Goal: Task Accomplishment & Management: Manage account settings

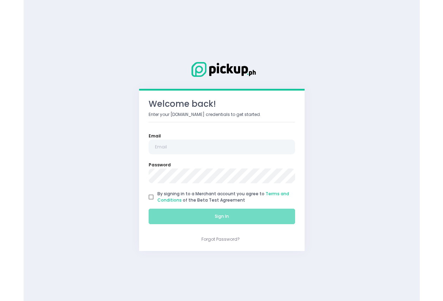
scroll to position [95, 0]
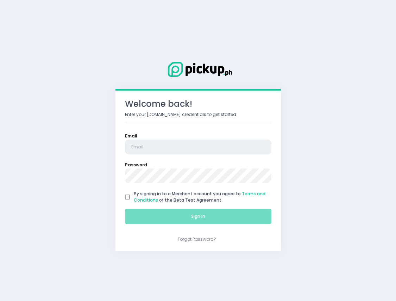
type input "[EMAIL_ADDRESS][DOMAIN_NAME]"
click at [129, 198] on input "By signing in to a Merchant account you agree to Terms and Conditions of the Be…" at bounding box center [127, 197] width 13 height 13
checkbox input "true"
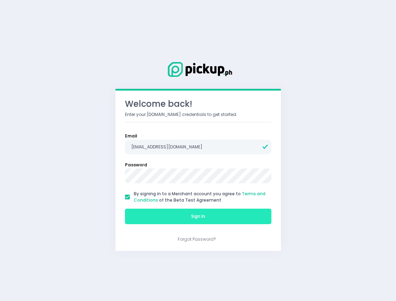
click at [176, 213] on button "Sign In" at bounding box center [198, 216] width 147 height 15
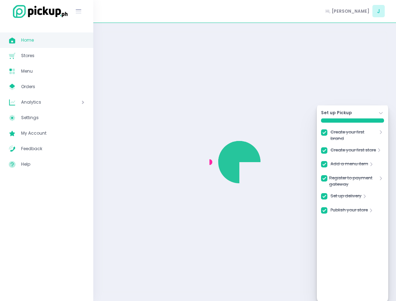
checkbox input "true"
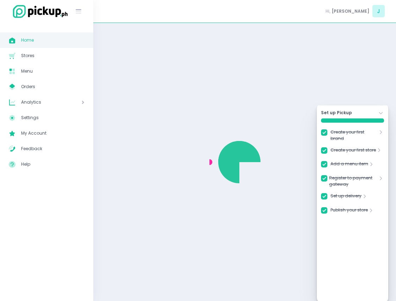
checkbox input "true"
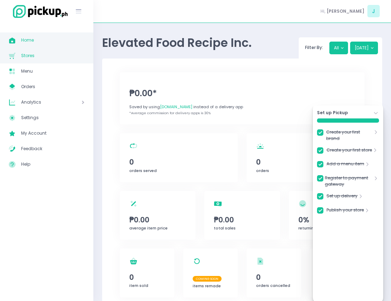
click at [61, 55] on span "Stores" at bounding box center [52, 55] width 63 height 9
checkbox input "true"
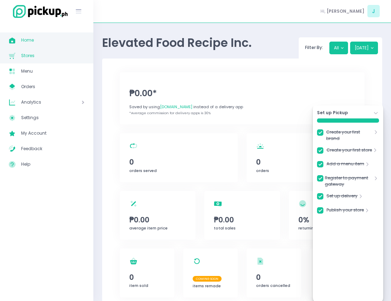
checkbox input "true"
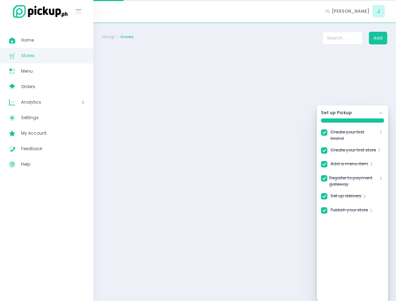
checkbox input "true"
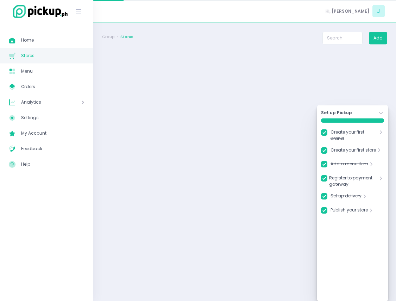
checkbox input "true"
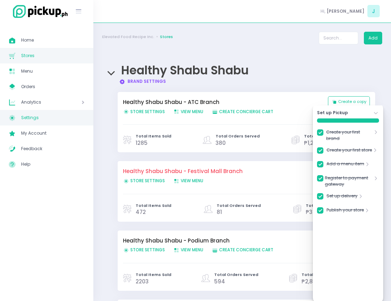
click at [68, 116] on span "Settings" at bounding box center [52, 117] width 63 height 9
checkbox input "true"
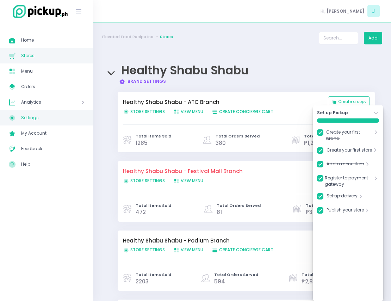
checkbox input "true"
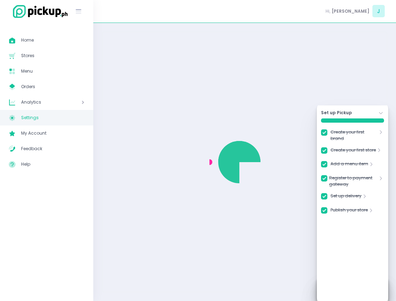
checkbox input "true"
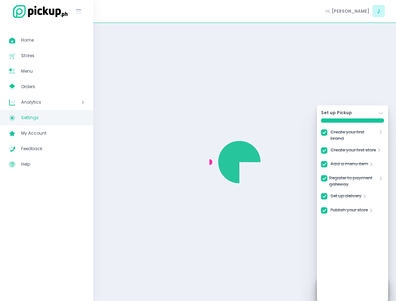
checkbox input "true"
select select "active"
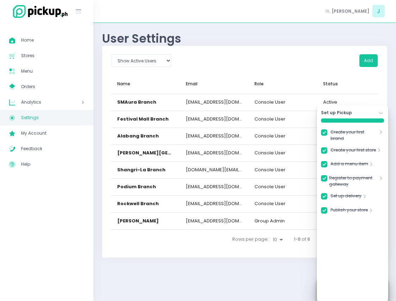
click at [381, 114] on icon "Stockholm-icons / Navigation / Angle-down Created with Sketch." at bounding box center [381, 113] width 6 height 6
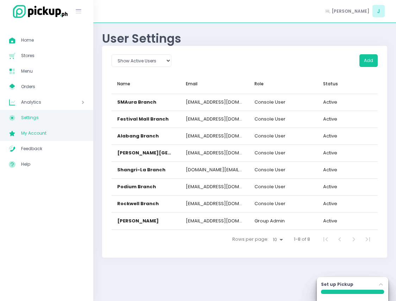
click at [64, 130] on span "My Account" at bounding box center [52, 133] width 63 height 9
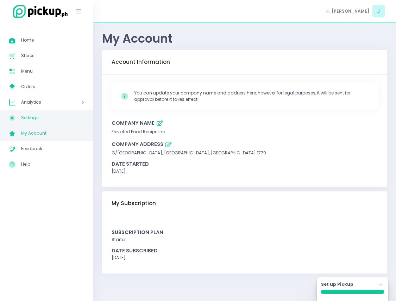
click at [60, 114] on span "Settings" at bounding box center [52, 117] width 63 height 9
select select "active"
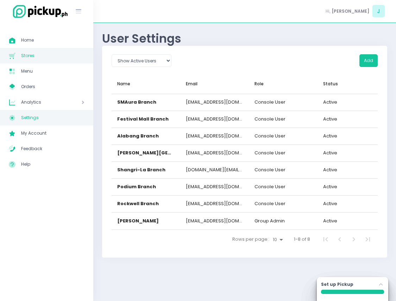
click at [55, 56] on span "Stores" at bounding box center [52, 55] width 63 height 9
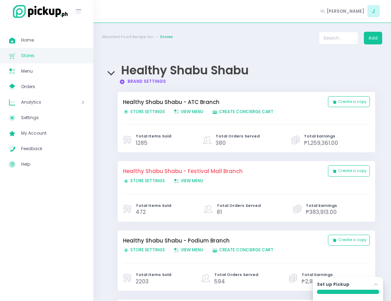
click at [157, 82] on link "Brand Settings Created with Sketch. Brand Settings" at bounding box center [142, 81] width 47 height 6
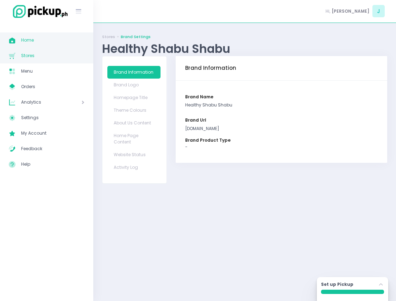
click at [67, 43] on span "Home" at bounding box center [52, 40] width 63 height 9
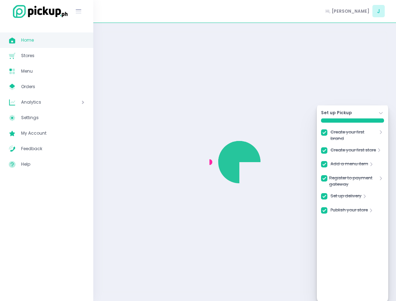
checkbox input "true"
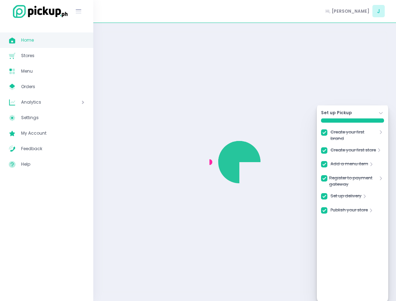
checkbox input "true"
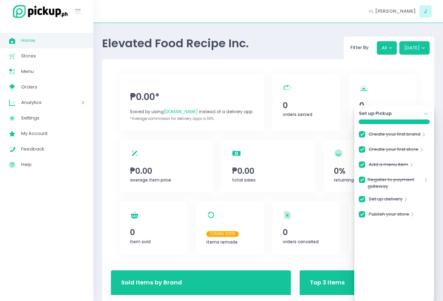
click at [396, 113] on icon "Stockholm-icons / Navigation / Angle-down Created with Sketch." at bounding box center [426, 113] width 7 height 7
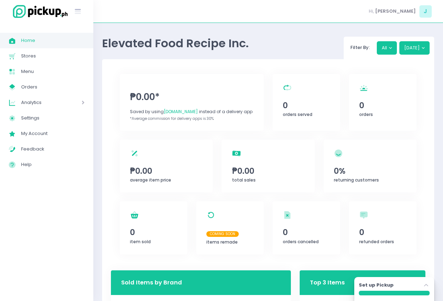
click at [83, 100] on icon at bounding box center [83, 103] width 3 height 6
click at [70, 138] on link "Settings Created with Sketch. Settings" at bounding box center [46, 133] width 93 height 15
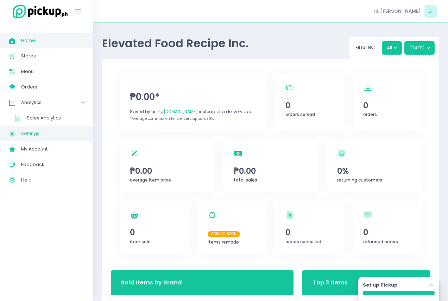
select select "active"
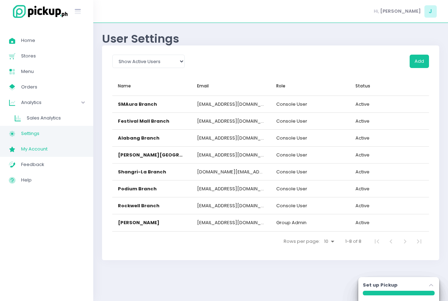
click at [70, 154] on link "My Account Created with Sketch. My Account" at bounding box center [46, 148] width 93 height 15
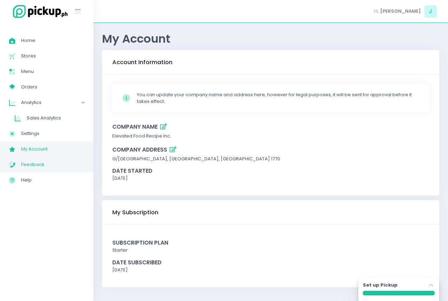
click at [58, 167] on span "Feedback" at bounding box center [52, 164] width 63 height 9
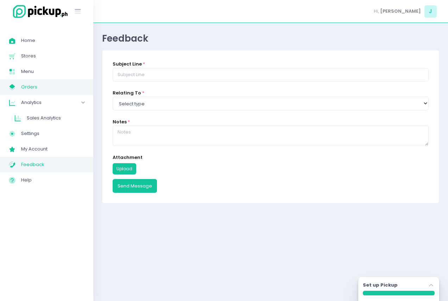
click at [67, 89] on span "Orders" at bounding box center [52, 86] width 63 height 9
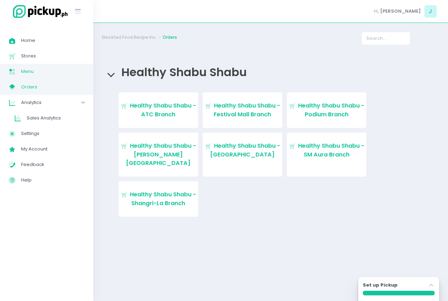
click at [62, 71] on span "Menu" at bounding box center [52, 71] width 63 height 9
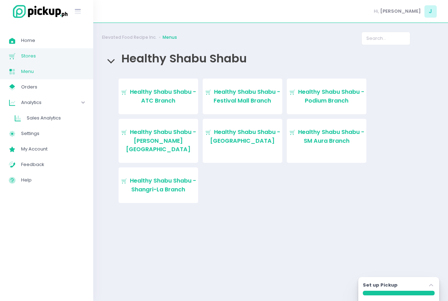
click at [60, 54] on span "Stores" at bounding box center [52, 55] width 63 height 9
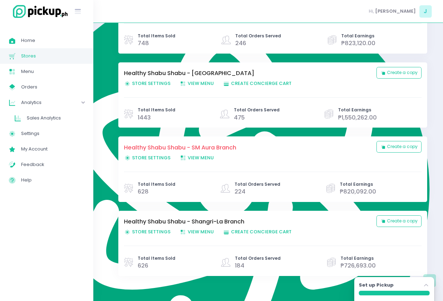
scroll to position [335, 0]
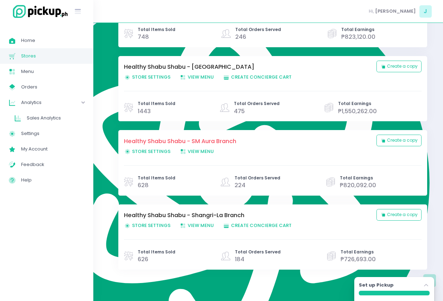
click at [139, 230] on div "Healthy Shabu Shabu - Shangri-La Branch Store Settings Created with Sketch. Sto…" at bounding box center [248, 221] width 249 height 20
click at [142, 228] on span "Store Settings Created with Sketch. Store Settings" at bounding box center [147, 225] width 46 height 7
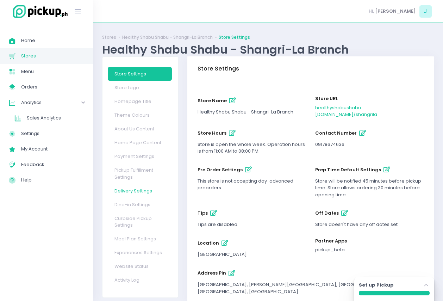
click at [151, 191] on link "Delivery Settings" at bounding box center [140, 191] width 64 height 14
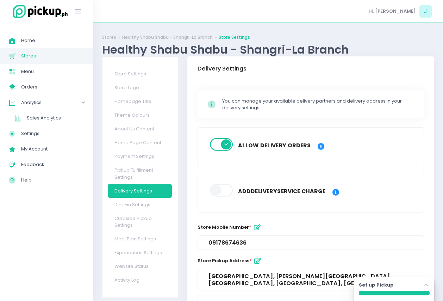
click at [222, 190] on span at bounding box center [222, 190] width 24 height 13
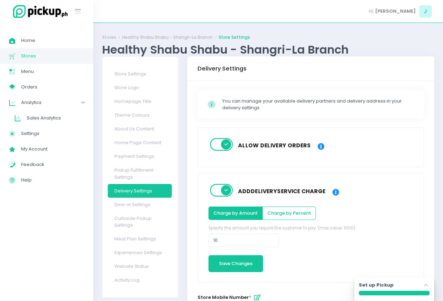
click at [222, 190] on span at bounding box center [222, 190] width 24 height 13
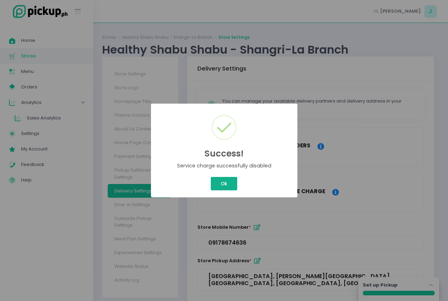
click at [227, 181] on button "Ok" at bounding box center [224, 183] width 26 height 13
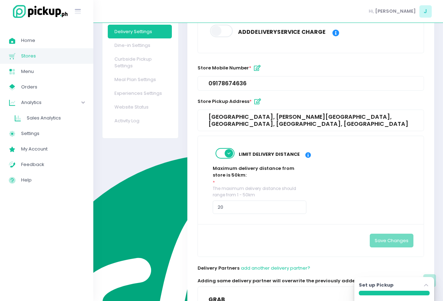
scroll to position [160, 0]
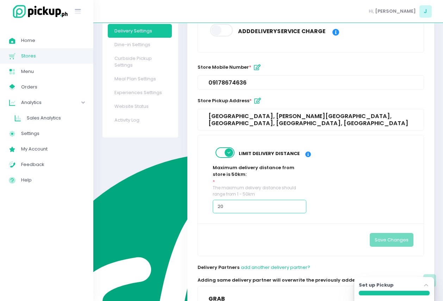
type textarea "20"
drag, startPoint x: 259, startPoint y: 210, endPoint x: 196, endPoint y: 206, distance: 62.8
click at [196, 206] on div "Limit delivery distance Maximum delivery distance from store is 50km: * The max…" at bounding box center [310, 195] width 235 height 121
type input "30"
click at [196, 206] on div "Limit delivery distance Maximum delivery distance from store is 50km: * The max…" at bounding box center [310, 195] width 235 height 121
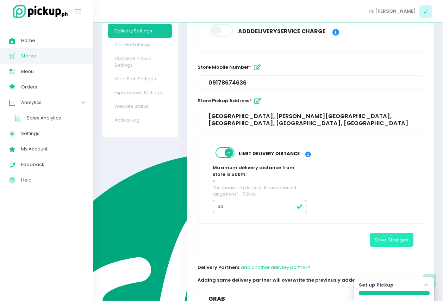
click at [396, 242] on button "Save Changes" at bounding box center [392, 239] width 44 height 13
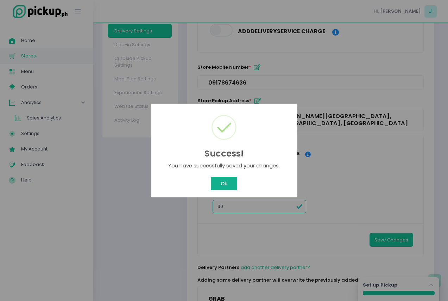
click at [226, 180] on button "Ok" at bounding box center [224, 183] width 26 height 13
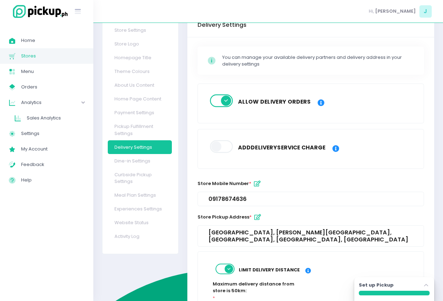
scroll to position [0, 0]
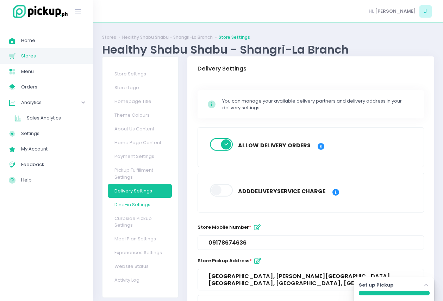
click at [149, 207] on link "Dine-in Settings" at bounding box center [140, 205] width 64 height 14
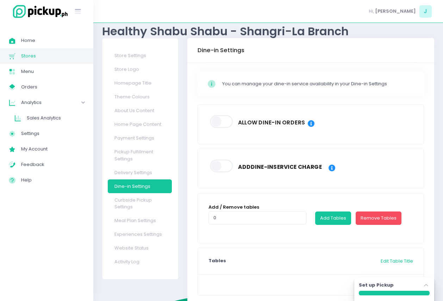
scroll to position [17, 0]
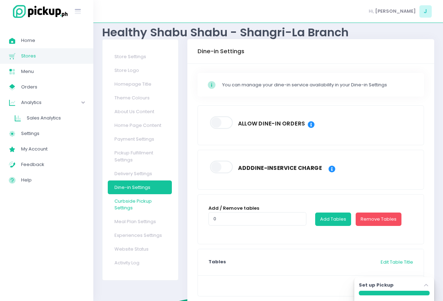
click at [145, 206] on link "Curbside Pickup Settings" at bounding box center [140, 204] width 64 height 21
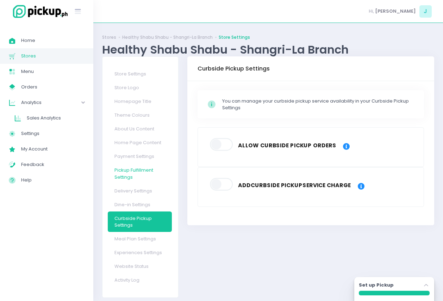
click at [144, 178] on link "Pickup Fulfillment Settings" at bounding box center [140, 173] width 64 height 21
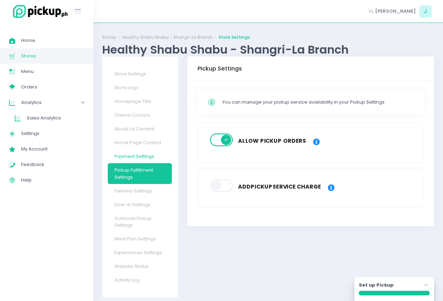
click at [143, 159] on link "Payment Settings" at bounding box center [140, 156] width 64 height 14
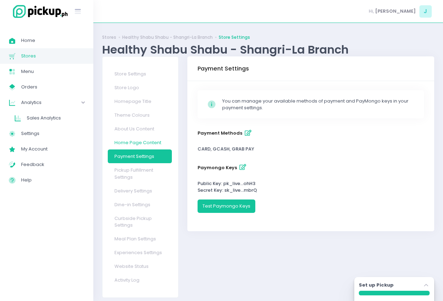
click at [143, 140] on link "Home Page Content" at bounding box center [140, 143] width 64 height 14
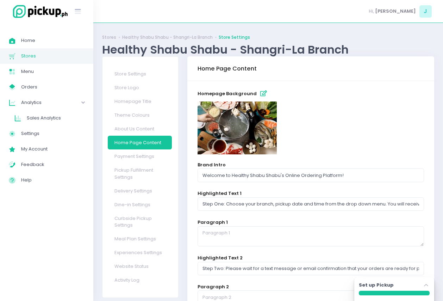
click at [260, 94] on icon "button" at bounding box center [263, 94] width 7 height 6
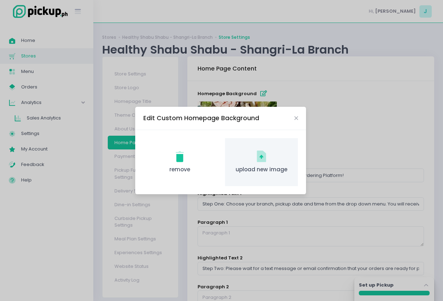
click at [266, 157] on icon "upload new image Created with Sketch." at bounding box center [262, 156] width 14 height 14
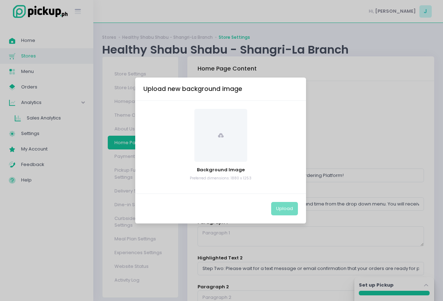
click at [229, 144] on span at bounding box center [220, 135] width 53 height 53
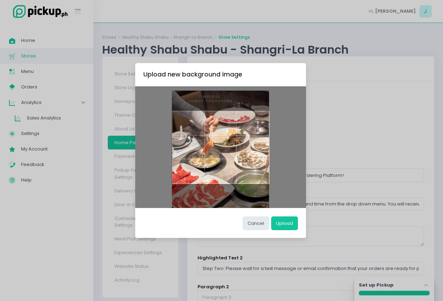
drag, startPoint x: 237, startPoint y: 157, endPoint x: 242, endPoint y: 161, distance: 6.5
click at [242, 161] on div at bounding box center [220, 147] width 97 height 73
click at [289, 219] on button "Upload" at bounding box center [284, 222] width 27 height 13
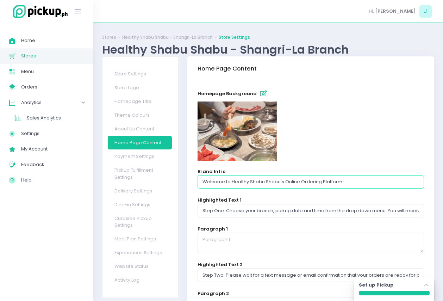
click at [227, 185] on input "Welcome to Healthy Shabu Shabu's Online Ordering Platform!" at bounding box center [311, 181] width 226 height 13
click at [341, 130] on div at bounding box center [311, 131] width 226 height 60
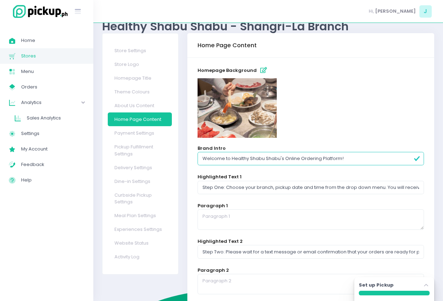
scroll to position [35, 0]
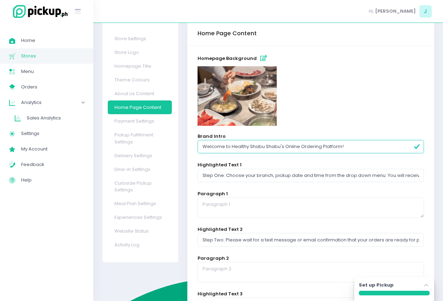
drag, startPoint x: 231, startPoint y: 148, endPoint x: 188, endPoint y: 145, distance: 43.4
click at [188, 145] on div "homepage background Brand Intro Welcome to Healthy Shabu Shabu's Online Orderin…" at bounding box center [310, 252] width 247 height 412
drag, startPoint x: 316, startPoint y: 147, endPoint x: 252, endPoint y: 143, distance: 64.6
click at [252, 143] on input "Healthy Shabu Shabu's Online Ordering Platform!" at bounding box center [311, 146] width 226 height 13
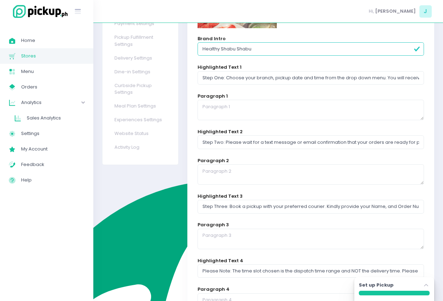
scroll to position [242, 0]
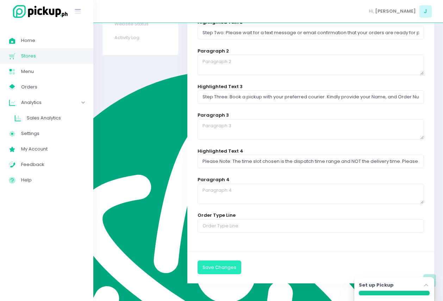
type input "Healthy Shabu Shabu"
click at [222, 269] on button "Save Changes" at bounding box center [220, 266] width 44 height 13
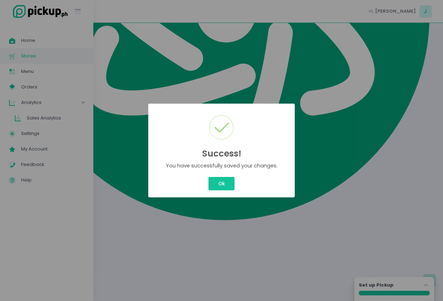
scroll to position [0, 0]
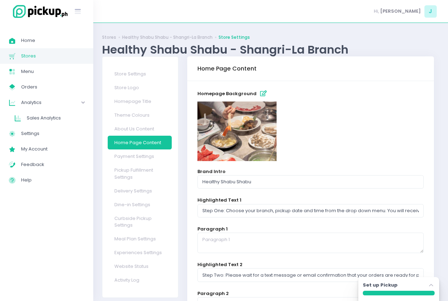
click at [232, 174] on div "Success! × You have successfully saved your changes. Ok Cancel" at bounding box center [224, 150] width 73 height 47
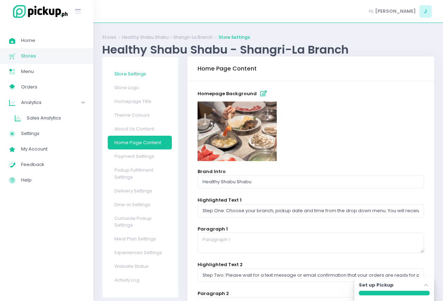
click at [142, 74] on link "Store Settings" at bounding box center [140, 74] width 64 height 14
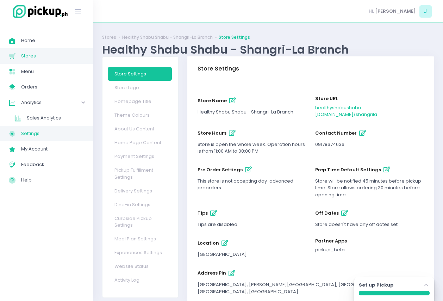
click at [56, 131] on span "Settings" at bounding box center [52, 133] width 63 height 9
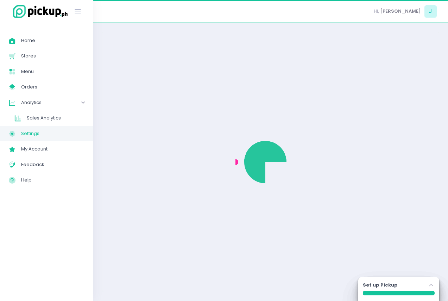
select select "active"
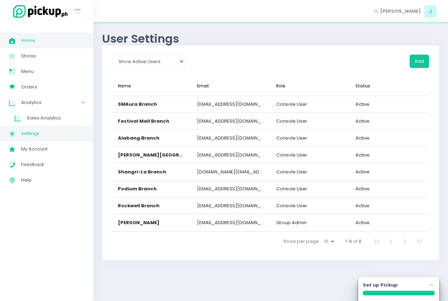
click at [53, 43] on span "Home" at bounding box center [52, 40] width 63 height 9
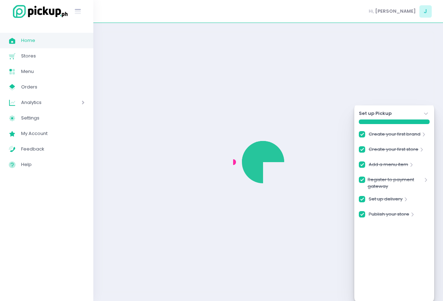
checkbox input "true"
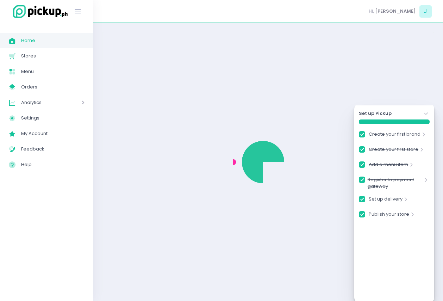
checkbox input "true"
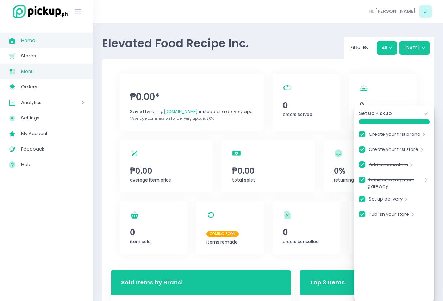
click at [45, 64] on link "Menu Created with Sketch. Menu" at bounding box center [46, 71] width 93 height 15
checkbox input "true"
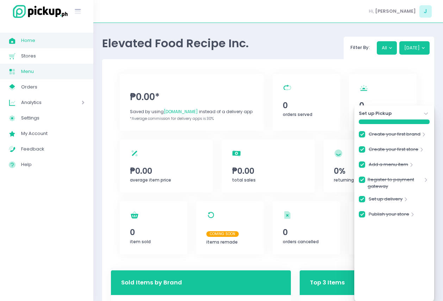
checkbox input "true"
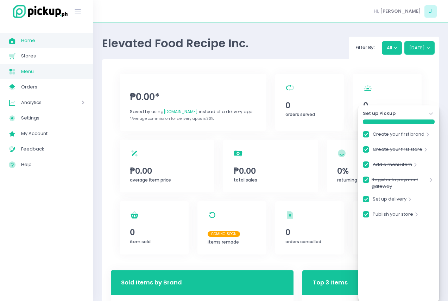
checkbox input "true"
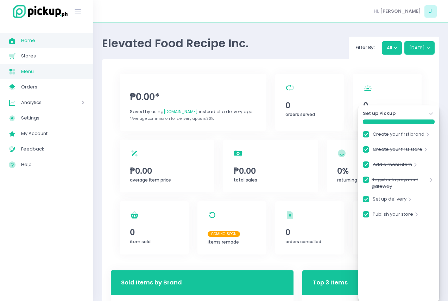
checkbox input "true"
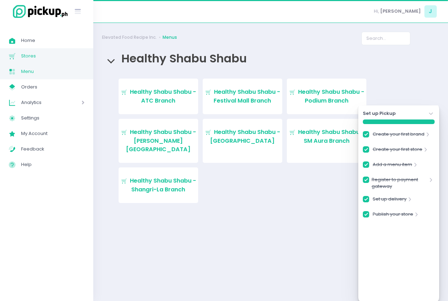
click at [46, 58] on span "Stores" at bounding box center [52, 55] width 63 height 9
checkbox input "true"
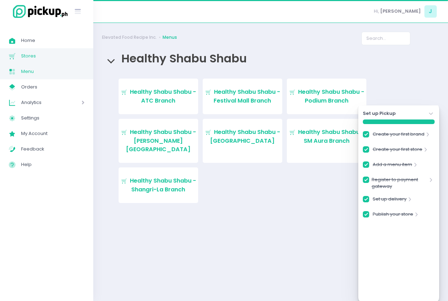
checkbox input "true"
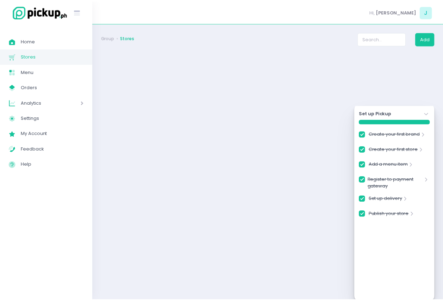
checkbox input "true"
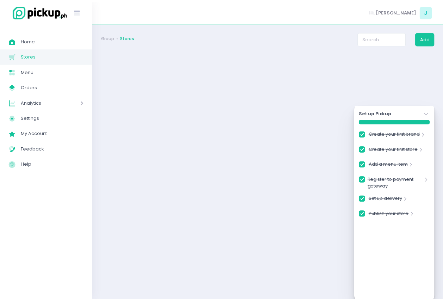
checkbox input "true"
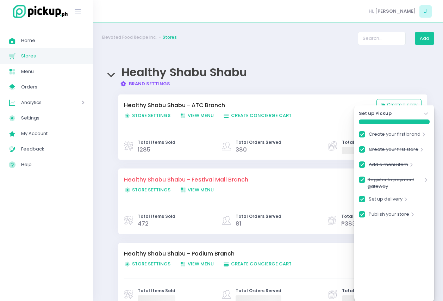
click at [144, 87] on link "Brand Settings Created with Sketch. Brand Settings" at bounding box center [145, 83] width 50 height 7
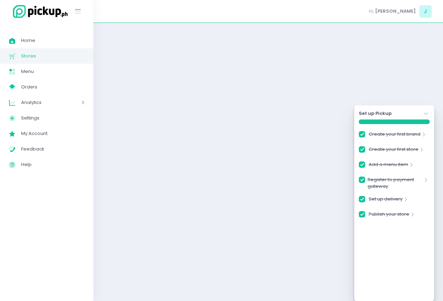
checkbox input "true"
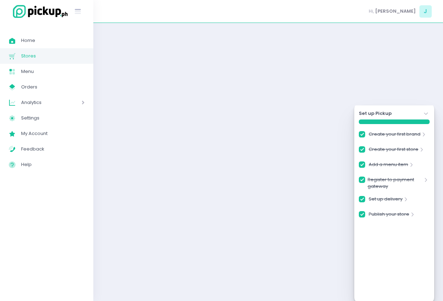
checkbox input "true"
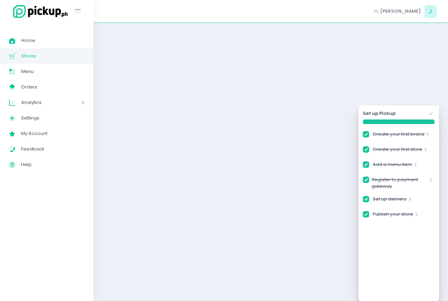
checkbox input "true"
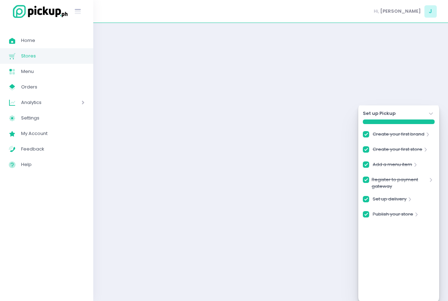
checkbox input "true"
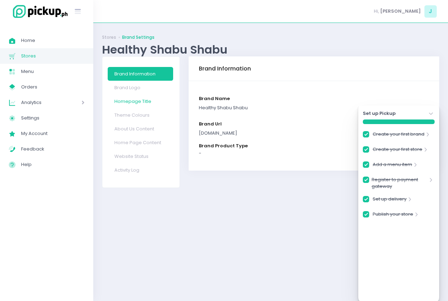
click at [149, 98] on link "Homepage Title" at bounding box center [141, 101] width 66 height 14
checkbox input "true"
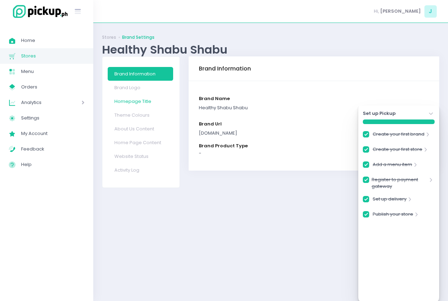
checkbox input "true"
select select "small"
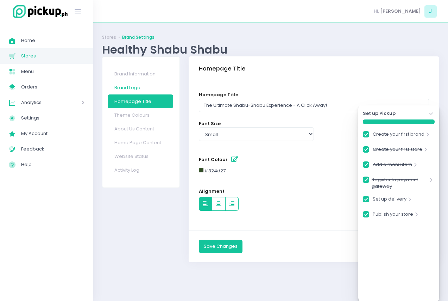
click at [137, 81] on link "Brand Logo" at bounding box center [141, 88] width 66 height 14
checkbox input "true"
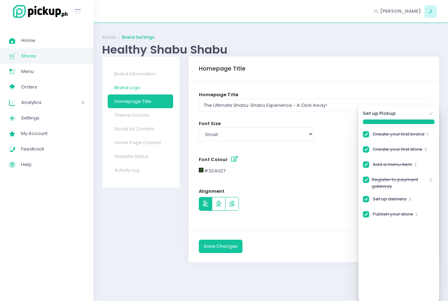
checkbox input "true"
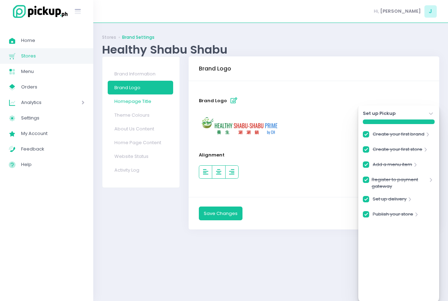
click at [140, 105] on link "Homepage Title" at bounding box center [141, 101] width 66 height 14
checkbox input "true"
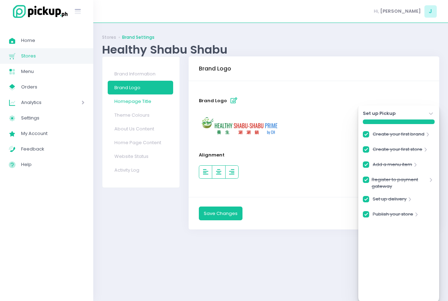
checkbox input "true"
select select "small"
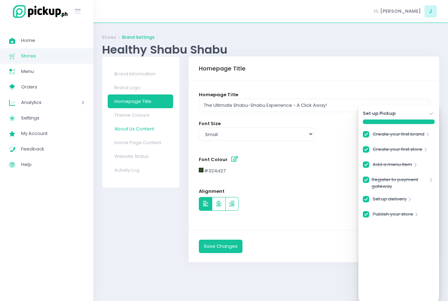
click at [153, 132] on link "About Us Content" at bounding box center [141, 129] width 66 height 14
checkbox input "true"
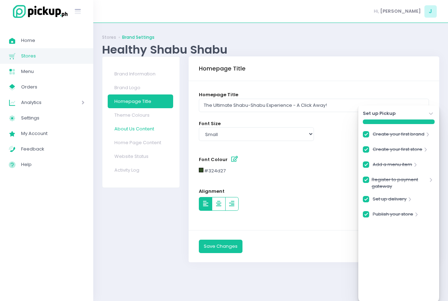
checkbox input "true"
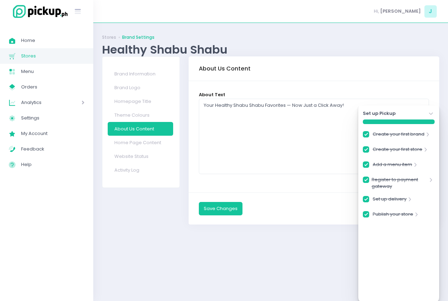
click at [396, 113] on icon "Stockholm-icons / Navigation / Angle-down Created with Sketch." at bounding box center [431, 113] width 7 height 7
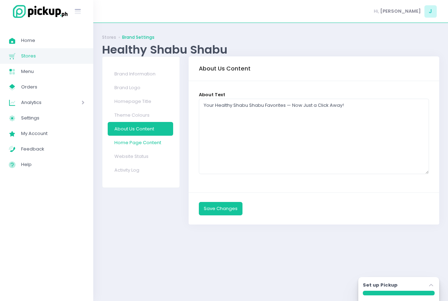
click at [159, 148] on link "Home Page Content" at bounding box center [141, 143] width 66 height 14
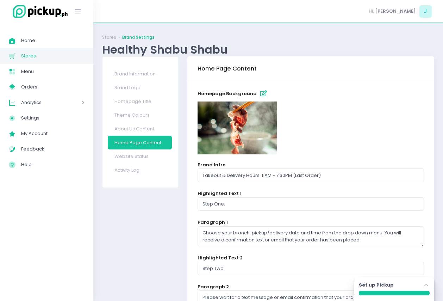
click at [260, 92] on icon "button" at bounding box center [263, 94] width 7 height 6
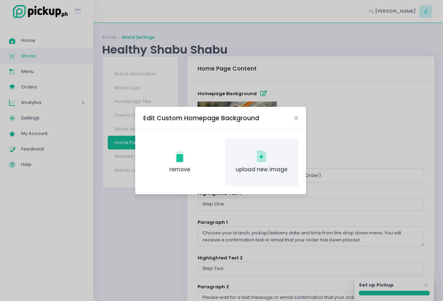
click at [246, 155] on div "upload new image Created with Sketch. upload new image" at bounding box center [261, 162] width 73 height 48
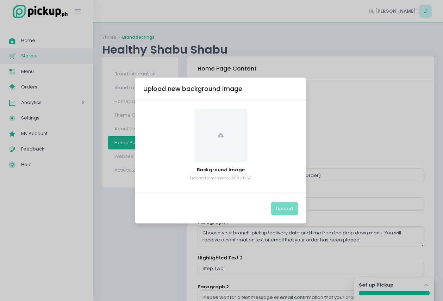
click at [229, 145] on span at bounding box center [220, 135] width 53 height 53
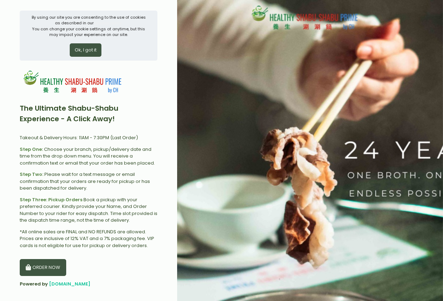
scroll to position [11, 0]
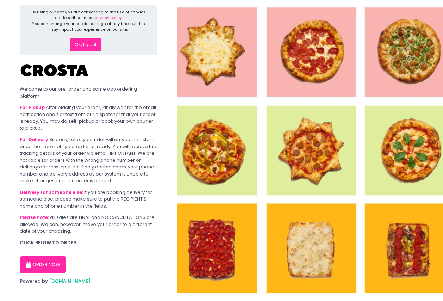
scroll to position [6, 0]
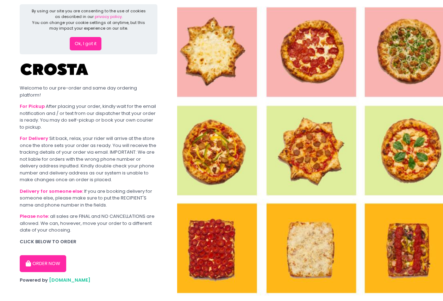
click at [51, 258] on button "ORDER NOW" at bounding box center [43, 263] width 46 height 17
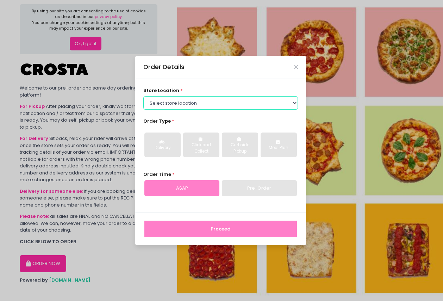
click at [180, 107] on select "Select store location Crosta Pizza - Salcedo Crosta Pizza - San Juan" at bounding box center [220, 102] width 155 height 13
select select "5fabb2e53664a8677beaeb89"
click at [143, 96] on select "Select store location Crosta Pizza - Salcedo Crosta Pizza - San Juan" at bounding box center [220, 102] width 155 height 13
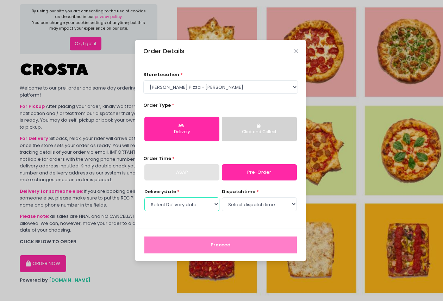
click at [217, 204] on select "Select Delivery date Friday, Sep 5th Saturday, Sep 6th Sunday, Sep 7th" at bounding box center [181, 203] width 75 height 13
select select "2025-09-05"
click at [144, 197] on select "Select Delivery date Friday, Sep 5th Saturday, Sep 6th Sunday, Sep 7th" at bounding box center [181, 203] width 75 height 13
drag, startPoint x: 222, startPoint y: 211, endPoint x: 231, endPoint y: 208, distance: 9.4
click at [230, 207] on select "Select dispatch time 12:00 PM - 12:30 PM 12:30 PM - 01:00 PM 01:00 PM - 01:30 P…" at bounding box center [259, 203] width 75 height 13
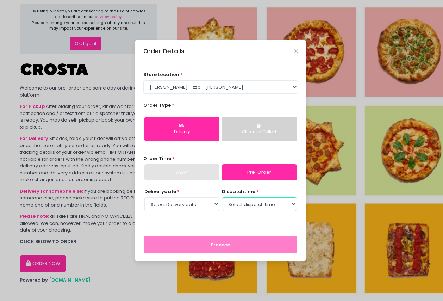
select select "18:00"
click at [222, 197] on select "Select dispatch time 12:00 PM - 12:30 PM 12:30 PM - 01:00 PM 01:00 PM - 01:30 P…" at bounding box center [259, 203] width 75 height 13
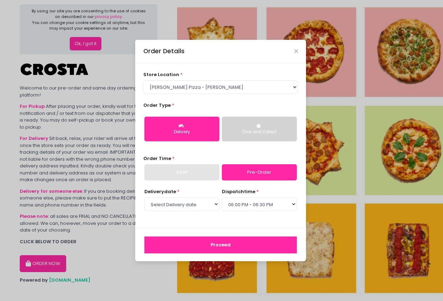
click at [228, 249] on button "Proceed" at bounding box center [220, 244] width 153 height 17
